Goal: Transaction & Acquisition: Purchase product/service

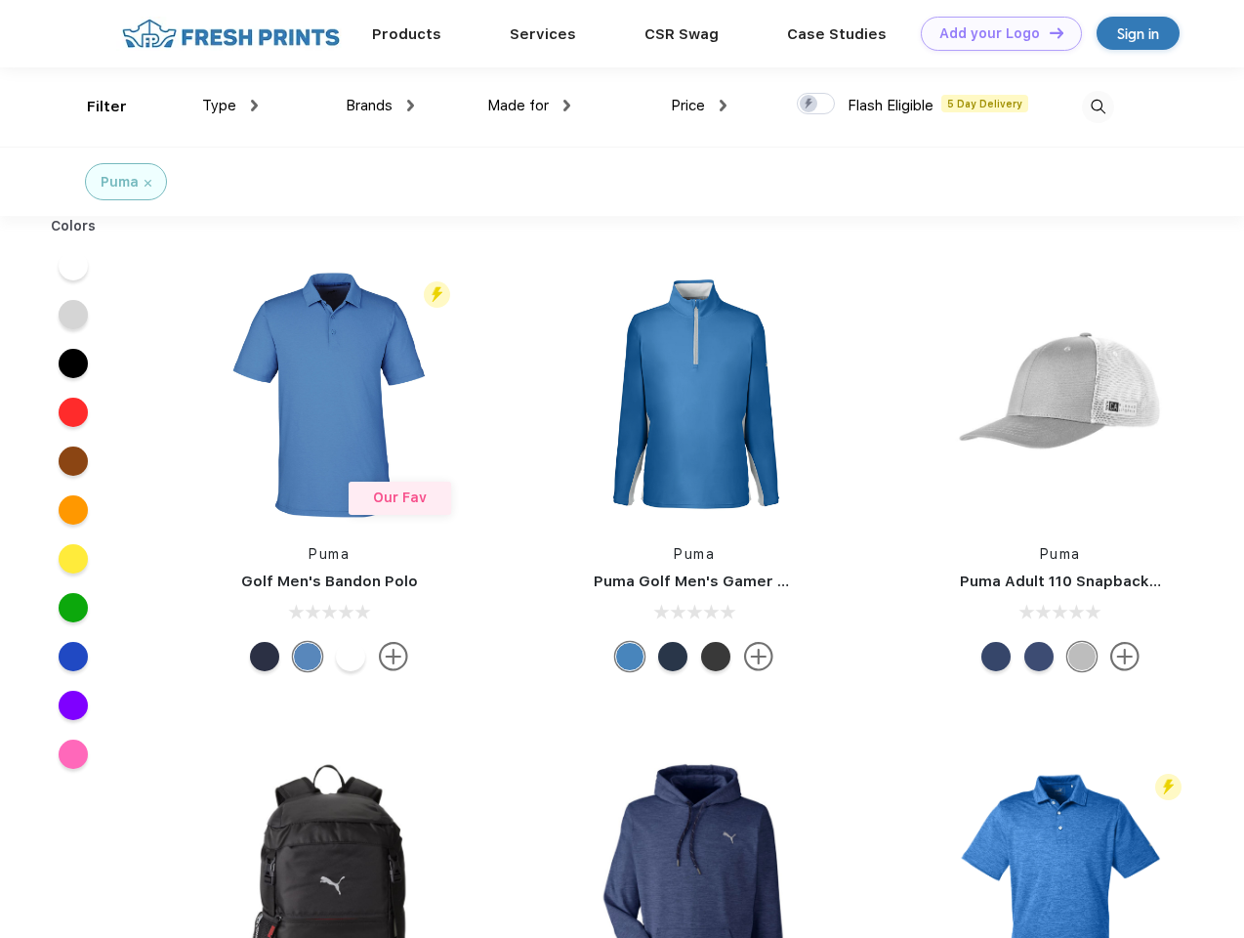
scroll to position [1, 0]
click at [994, 33] on link "Add your Logo Design Tool" at bounding box center [1001, 34] width 161 height 34
click at [0, 0] on div "Design Tool" at bounding box center [0, 0] width 0 height 0
click at [1048, 32] on link "Add your Logo Design Tool" at bounding box center [1001, 34] width 161 height 34
click at [94, 106] on div "Filter" at bounding box center [107, 107] width 40 height 22
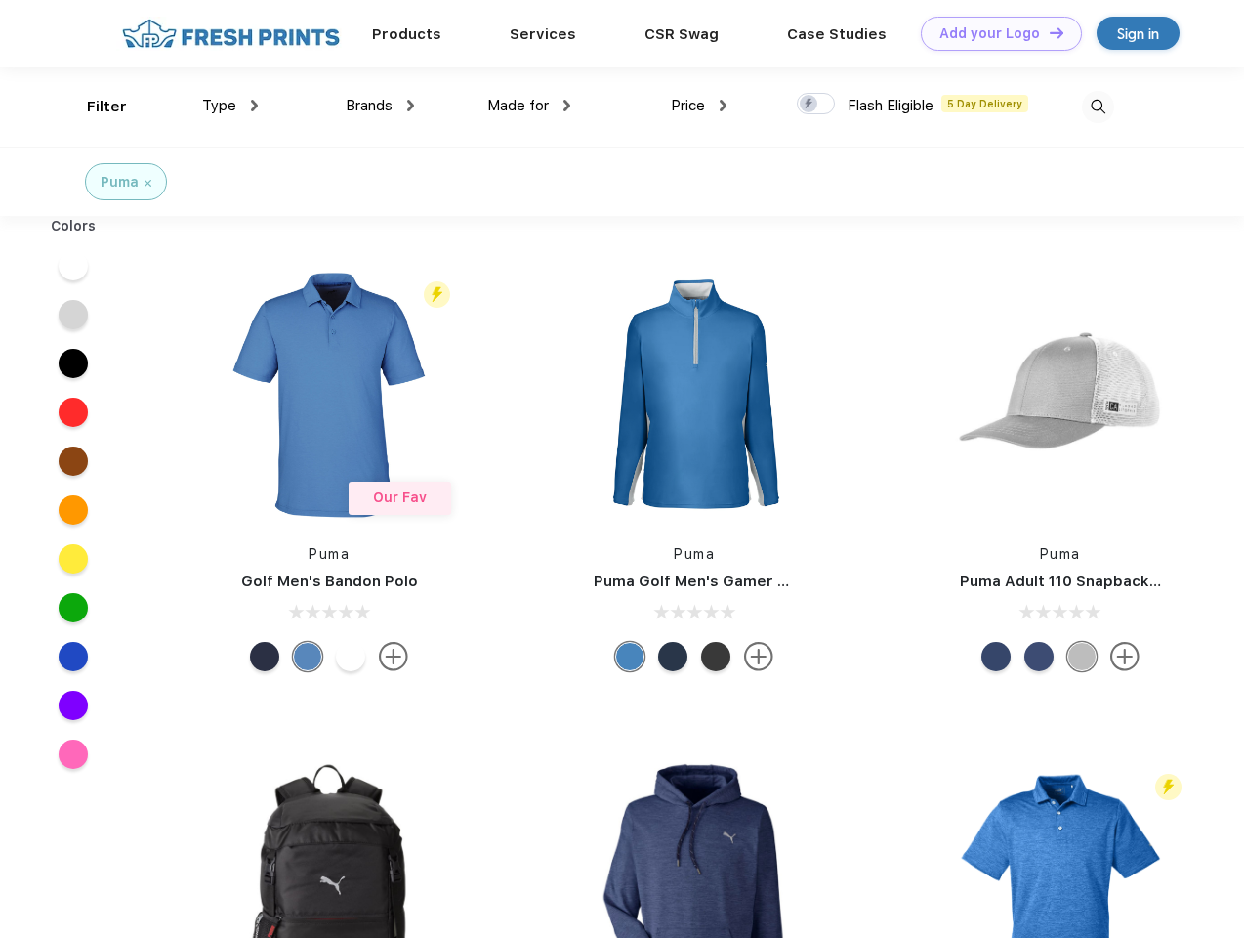
click at [231, 105] on span "Type" at bounding box center [219, 106] width 34 height 18
click at [380, 105] on span "Brands" at bounding box center [369, 106] width 47 height 18
click at [529, 105] on span "Made for" at bounding box center [518, 106] width 62 height 18
click at [699, 105] on span "Price" at bounding box center [688, 106] width 34 height 18
click at [817, 105] on div at bounding box center [816, 103] width 38 height 21
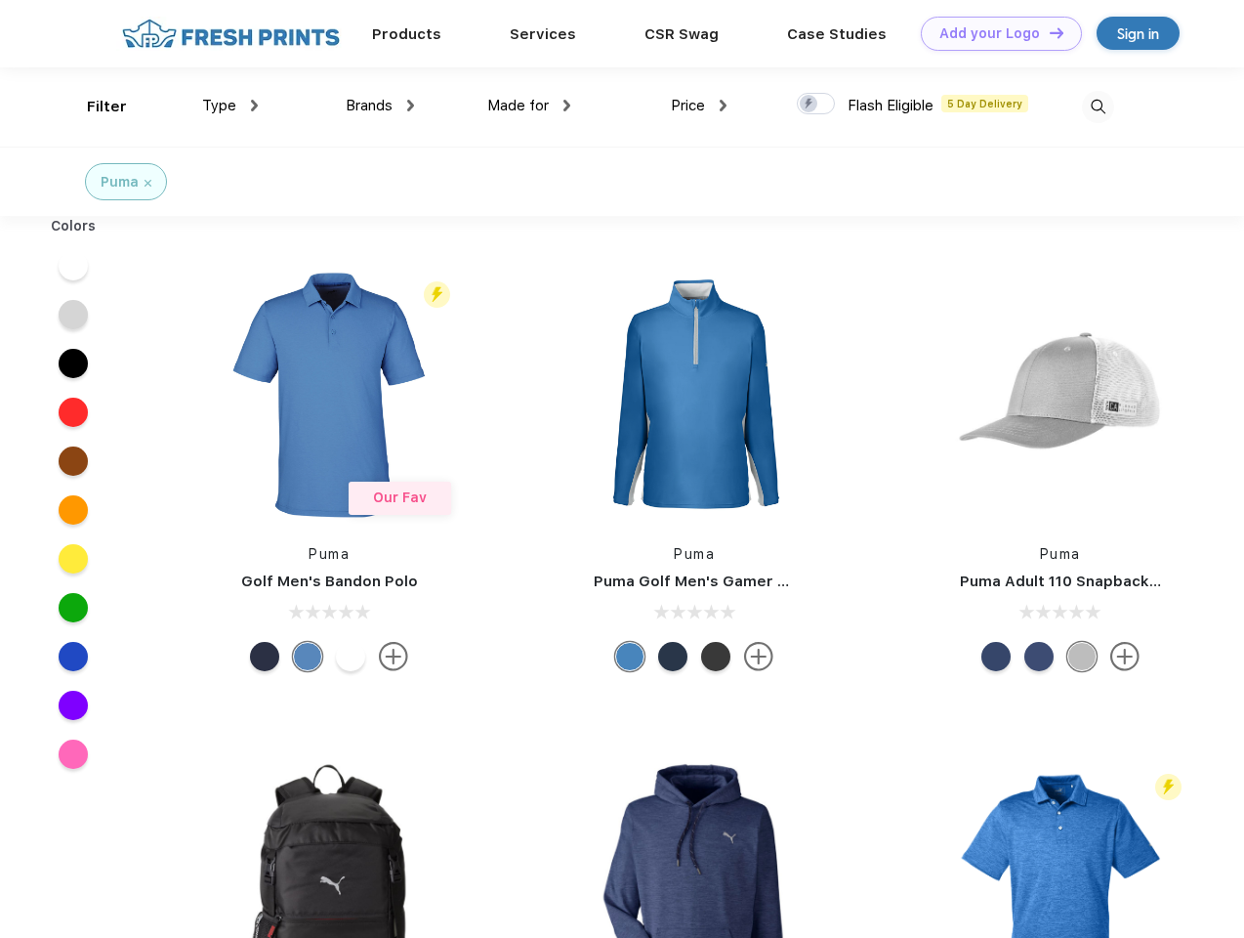
click at [810, 105] on input "checkbox" at bounding box center [803, 98] width 13 height 13
click at [1098, 106] on img at bounding box center [1098, 107] width 32 height 32
